Goal: Transaction & Acquisition: Purchase product/service

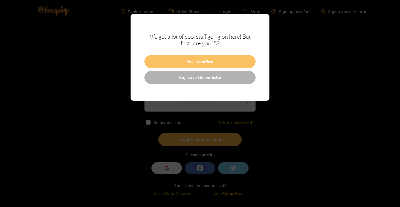
click at [179, 61] on button "Yes, I confirm" at bounding box center [199, 61] width 111 height 13
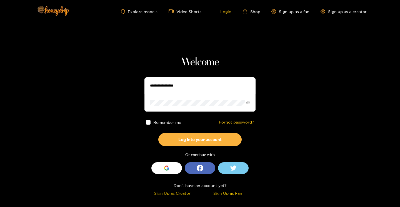
click at [227, 11] on link "Login" at bounding box center [221, 11] width 19 height 5
click at [174, 89] on input "text" at bounding box center [199, 85] width 111 height 17
click at [161, 87] on input "**********" at bounding box center [199, 85] width 111 height 17
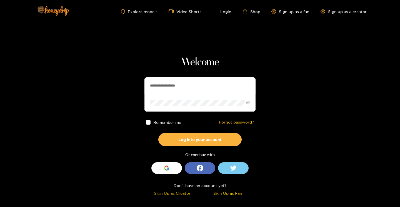
paste input "text"
type input "**********"
click at [158, 133] on button "Log into your account" at bounding box center [199, 139] width 83 height 13
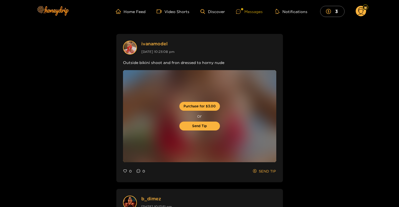
click at [246, 13] on div "Messages" at bounding box center [249, 11] width 27 height 6
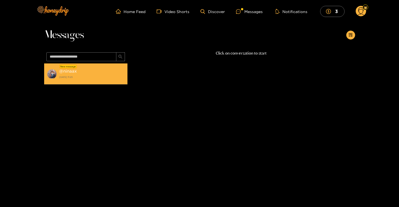
click at [60, 76] on strong "[DATE] 11:25" at bounding box center [92, 76] width 66 height 5
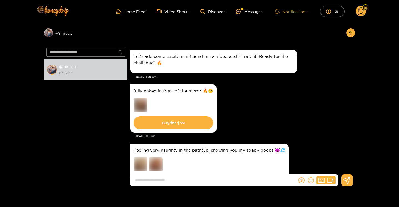
click at [293, 9] on button "Notifications" at bounding box center [291, 12] width 35 height 6
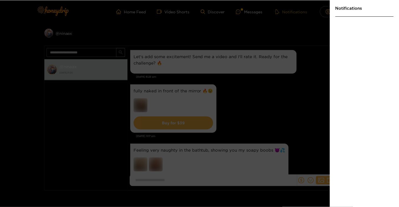
scroll to position [99, 0]
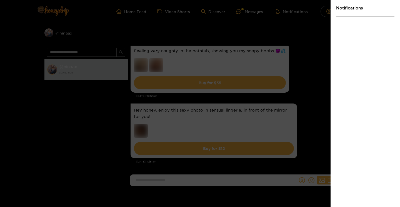
click at [321, 32] on div at bounding box center [200, 103] width 400 height 207
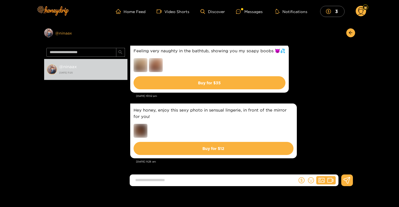
click at [57, 34] on div "Preview @ ninaax" at bounding box center [85, 32] width 83 height 9
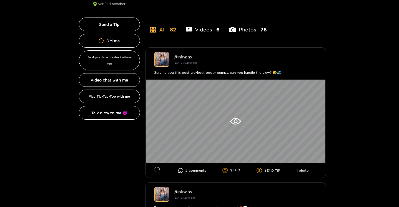
scroll to position [124, 0]
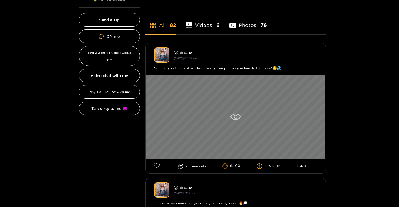
click at [233, 118] on icon at bounding box center [235, 116] width 11 height 7
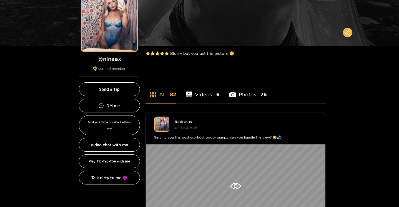
scroll to position [76, 0]
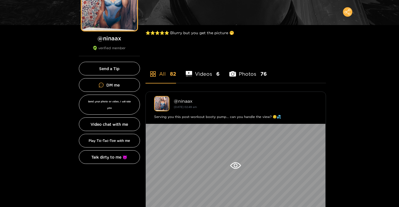
click at [243, 72] on li "Photos 76" at bounding box center [247, 70] width 37 height 25
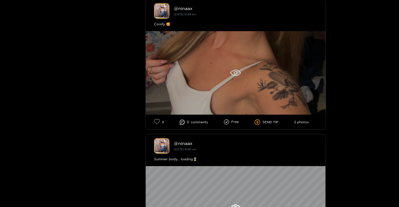
scroll to position [694, 0]
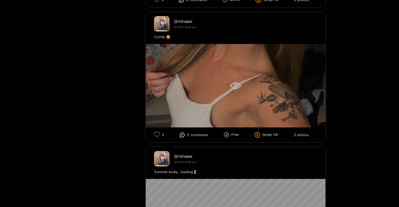
click at [235, 88] on icon at bounding box center [235, 85] width 11 height 7
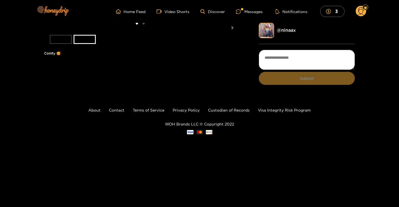
click at [137, 29] on li at bounding box center [140, 26] width 192 height 6
click at [57, 44] on li "slide item 1" at bounding box center [61, 39] width 22 height 9
click at [77, 44] on li "slide item 2" at bounding box center [85, 39] width 22 height 9
click at [55, 44] on li "slide item 1" at bounding box center [61, 39] width 22 height 9
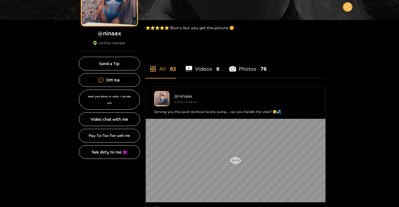
scroll to position [109, 0]
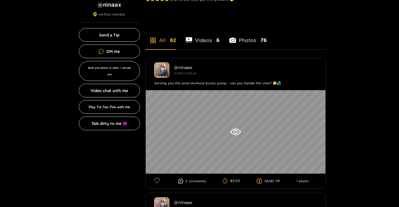
click at [208, 37] on li "Videos 6" at bounding box center [203, 36] width 34 height 25
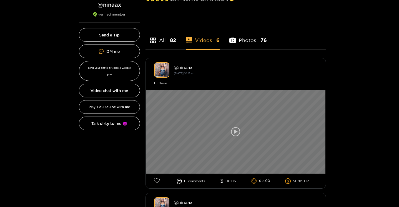
scroll to position [153, 0]
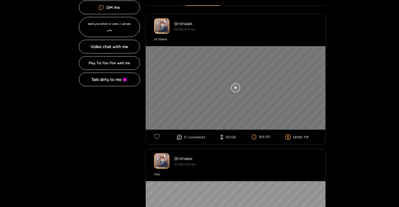
click at [242, 101] on div at bounding box center [236, 87] width 180 height 83
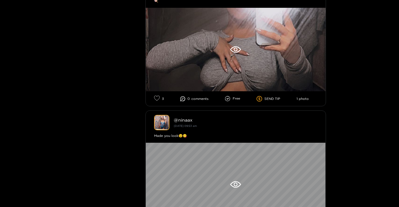
scroll to position [999, 0]
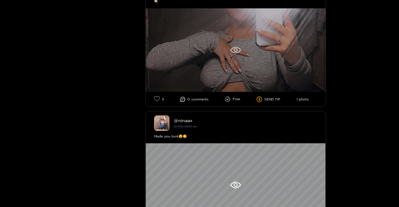
click at [232, 50] on icon at bounding box center [235, 50] width 11 height 7
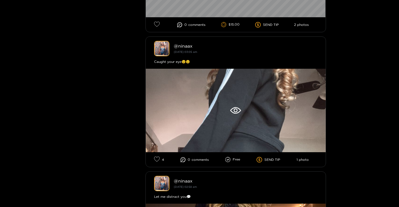
scroll to position [1619, 0]
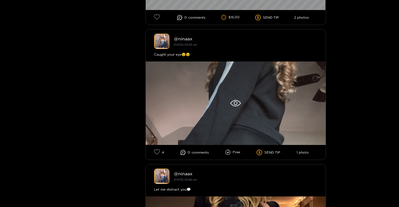
click at [224, 99] on div at bounding box center [236, 102] width 180 height 83
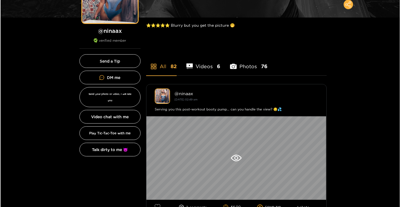
scroll to position [84, 0]
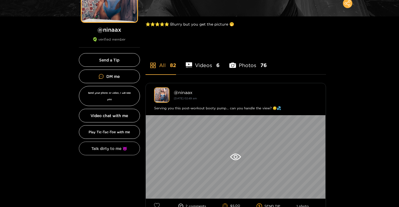
click at [115, 143] on button "Talk dirty to me 😈" at bounding box center [109, 148] width 61 height 14
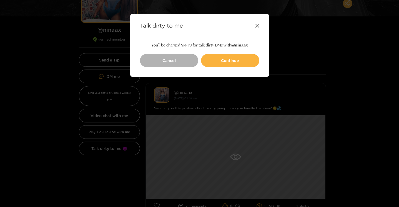
click at [255, 26] on icon at bounding box center [257, 25] width 4 height 4
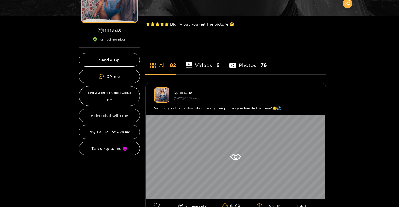
click at [117, 113] on button "Video chat with me" at bounding box center [109, 116] width 61 height 14
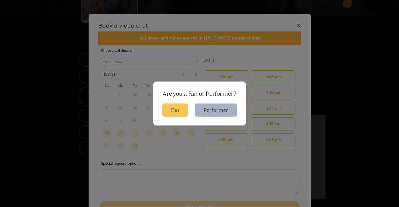
click at [179, 109] on button "Fan" at bounding box center [175, 109] width 26 height 13
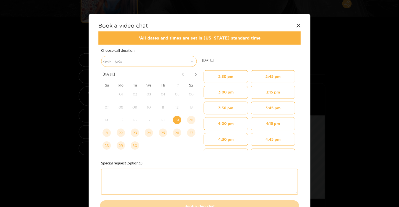
scroll to position [0, 0]
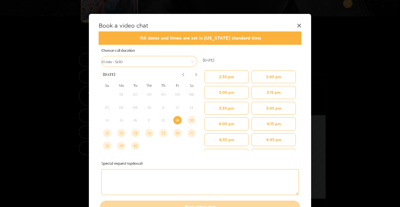
click at [186, 65] on span "15 min - $150" at bounding box center [149, 61] width 95 height 8
click at [218, 57] on div "[DATE] 2:30 pm 3:00 pm 3:30 pm 4:00 pm 4:30 pm 5:00 pm 5:30 pm 6:00 pm 6:30 pm …" at bounding box center [250, 101] width 101 height 113
click at [298, 24] on icon at bounding box center [299, 26] width 4 height 4
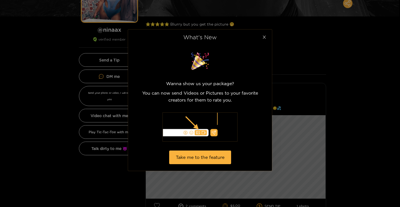
click at [264, 37] on icon "close" at bounding box center [264, 37] width 3 height 3
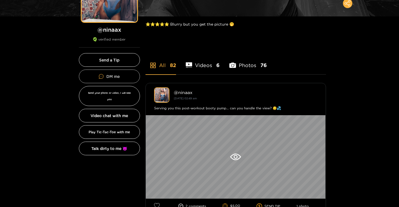
click at [114, 74] on link "DM me" at bounding box center [109, 76] width 61 height 14
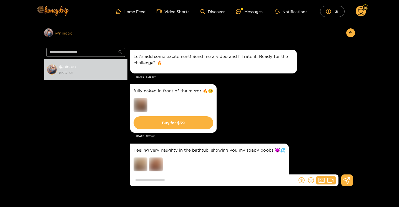
click at [59, 31] on div "Preview @ ninaax" at bounding box center [85, 32] width 83 height 9
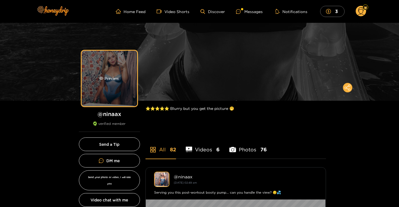
click at [115, 70] on div "Preview" at bounding box center [110, 79] width 56 height 56
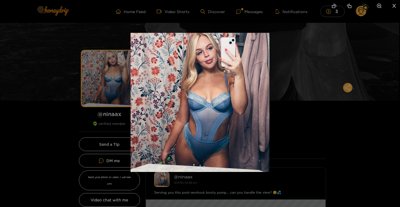
click at [293, 91] on div at bounding box center [200, 103] width 400 height 207
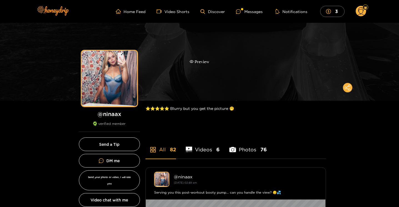
click at [238, 57] on div "Preview" at bounding box center [199, 62] width 399 height 78
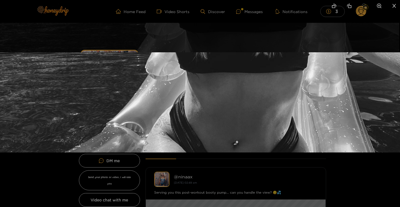
click at [166, 45] on div at bounding box center [200, 103] width 400 height 207
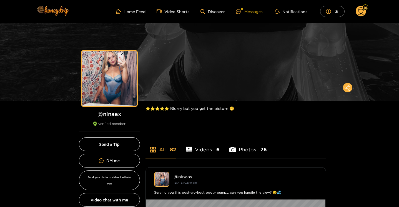
click at [243, 14] on div "Messages" at bounding box center [249, 11] width 27 height 6
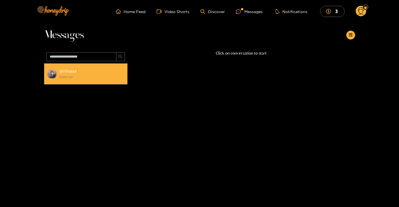
click at [98, 75] on strong "[DATE] 11:25" at bounding box center [92, 76] width 66 height 5
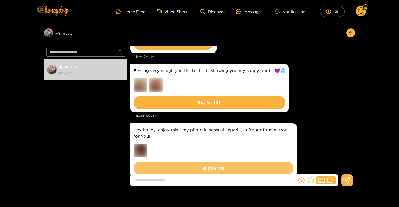
scroll to position [77, 0]
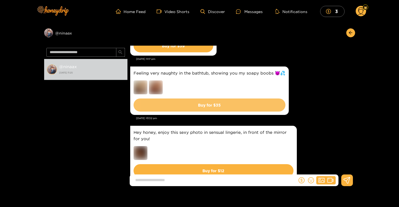
click at [203, 104] on button "Buy for $ 35" at bounding box center [210, 104] width 152 height 13
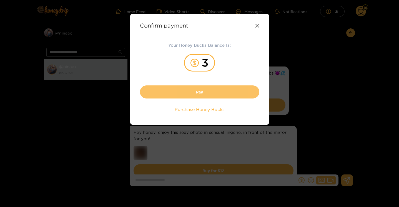
click at [211, 91] on button "Pay" at bounding box center [199, 91] width 119 height 13
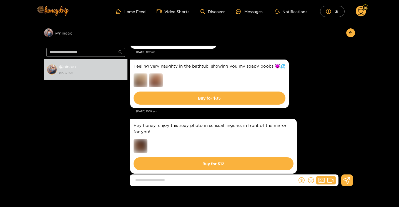
scroll to position [99, 0]
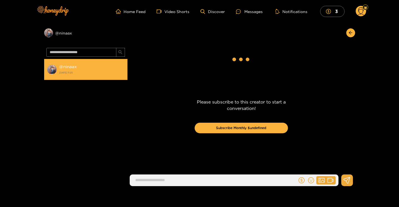
click at [97, 66] on div "@ ninaax 13 September 2025 11:25" at bounding box center [92, 69] width 66 height 12
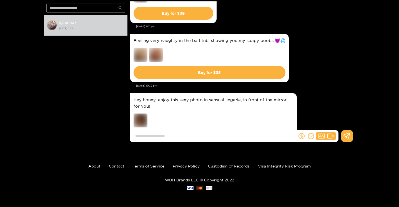
scroll to position [65, 0]
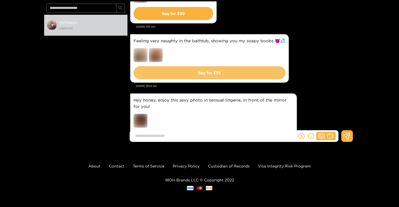
click at [197, 72] on button "Buy for $ 35" at bounding box center [210, 72] width 152 height 13
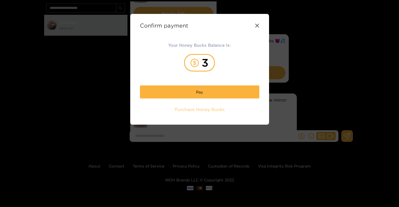
click at [214, 107] on span "Purchase Honey Bucks" at bounding box center [200, 109] width 50 height 6
click at [257, 25] on icon at bounding box center [257, 26] width 4 height 4
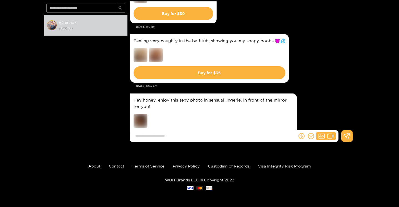
scroll to position [0, 0]
